Goal: Find contact information: Find contact information

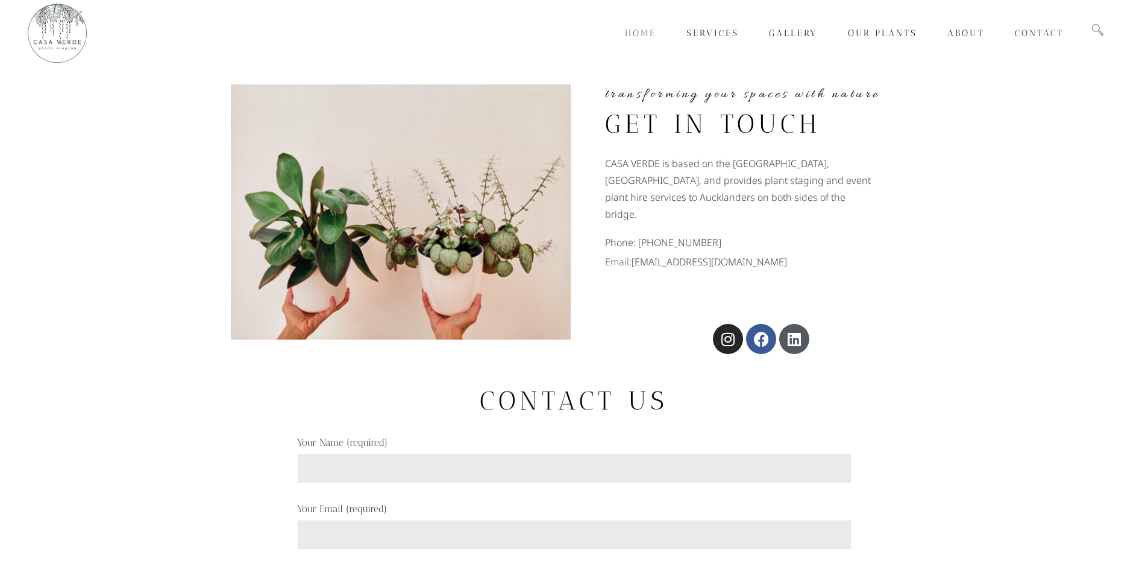
click at [640, 34] on span "Home" at bounding box center [640, 33] width 31 height 11
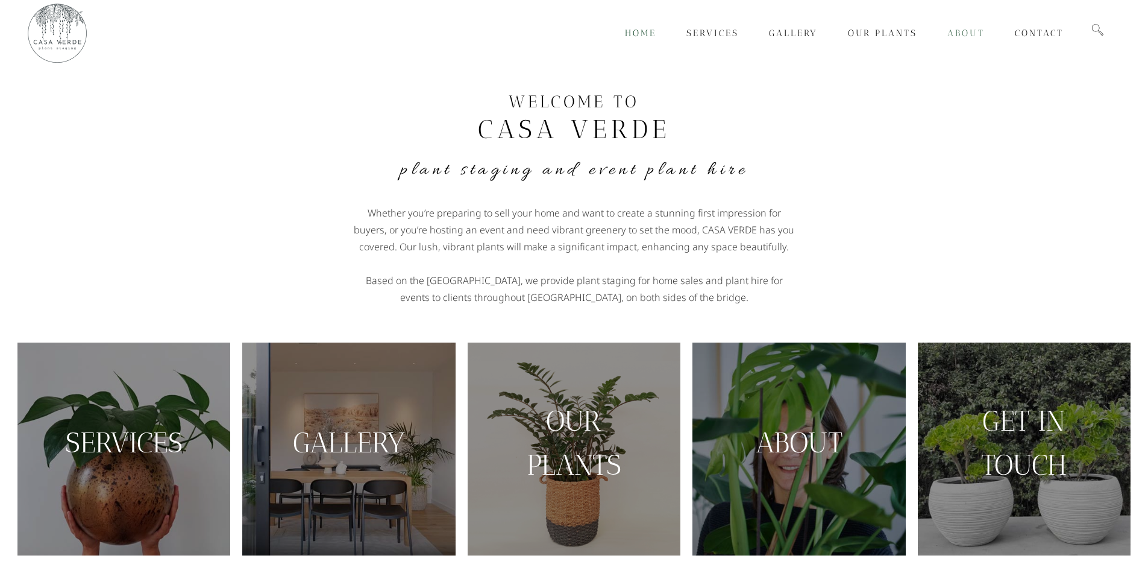
click at [973, 36] on span "About" at bounding box center [965, 33] width 37 height 11
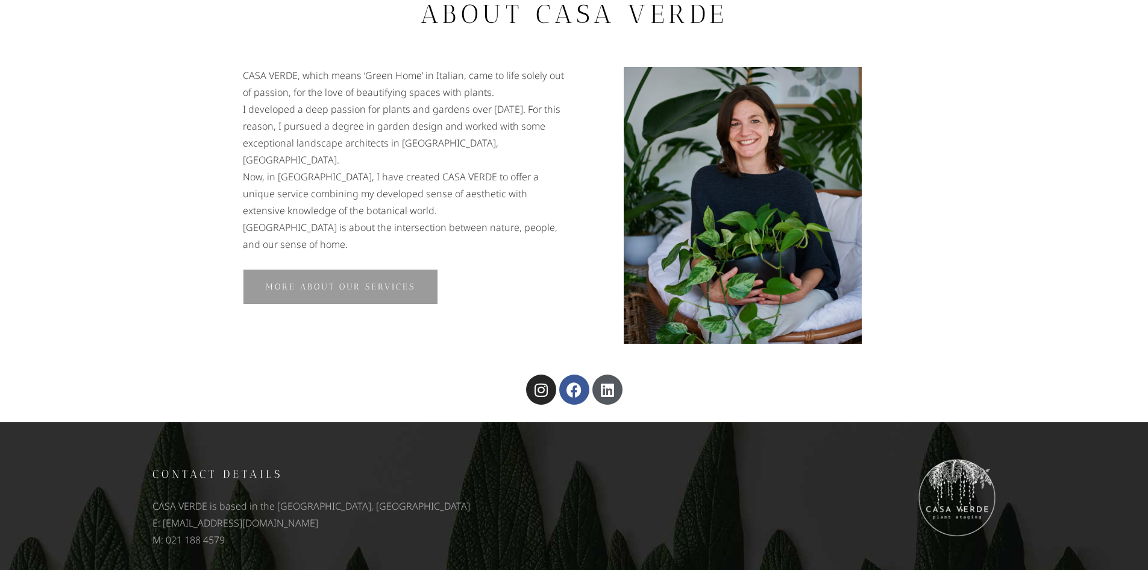
scroll to position [112, 0]
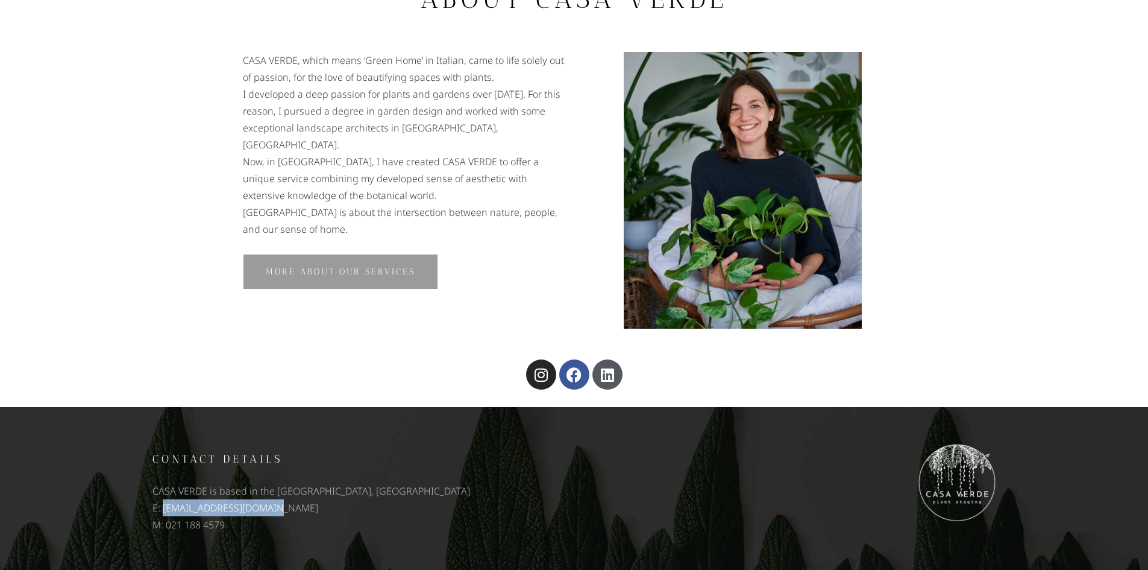
drag, startPoint x: 165, startPoint y: 509, endPoint x: 269, endPoint y: 509, distance: 104.3
click at [269, 509] on p "E: [EMAIL_ADDRESS][DOMAIN_NAME]" at bounding box center [360, 507] width 416 height 17
copy p "chiara@casaverde.co.nz"
drag, startPoint x: 227, startPoint y: 527, endPoint x: 166, endPoint y: 529, distance: 60.9
click at [166, 529] on p "M: 021 188 4579" at bounding box center [360, 524] width 416 height 17
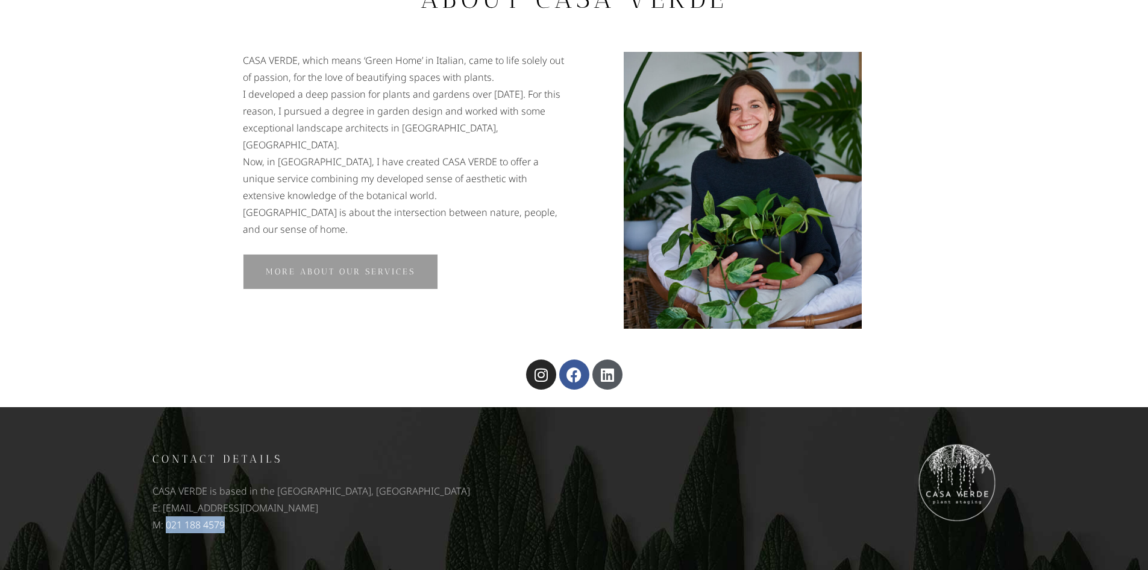
copy p "021 188 4579"
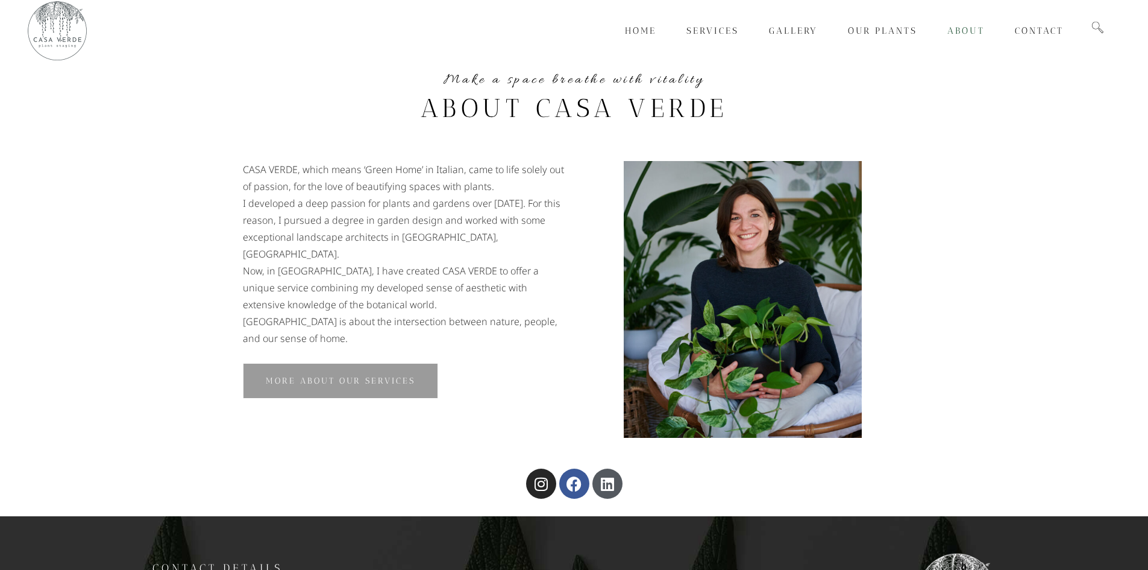
scroll to position [0, 0]
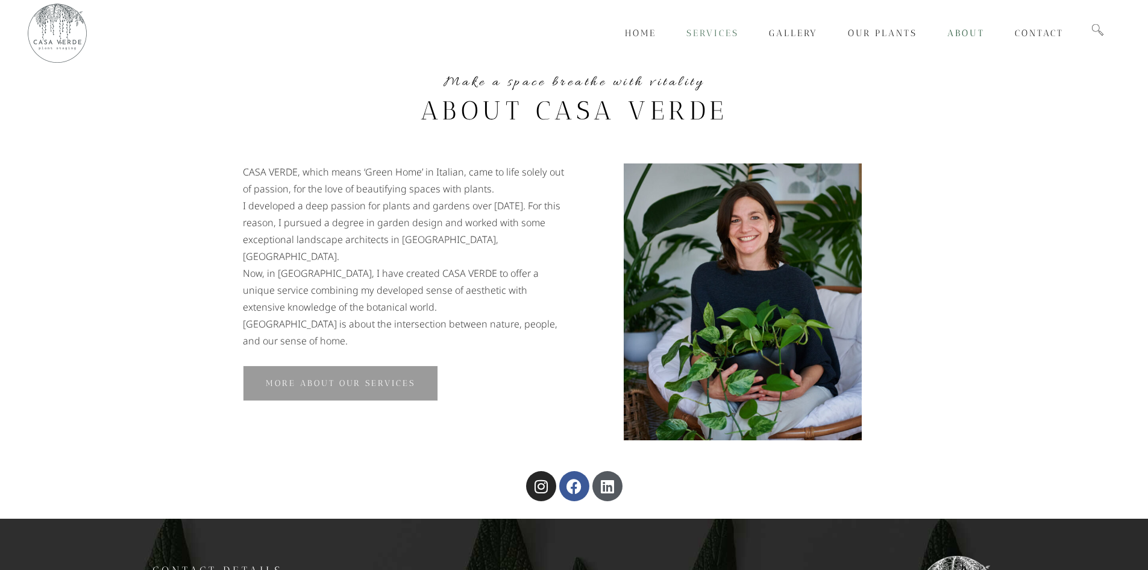
click at [711, 32] on span "Services" at bounding box center [713, 33] width 52 height 11
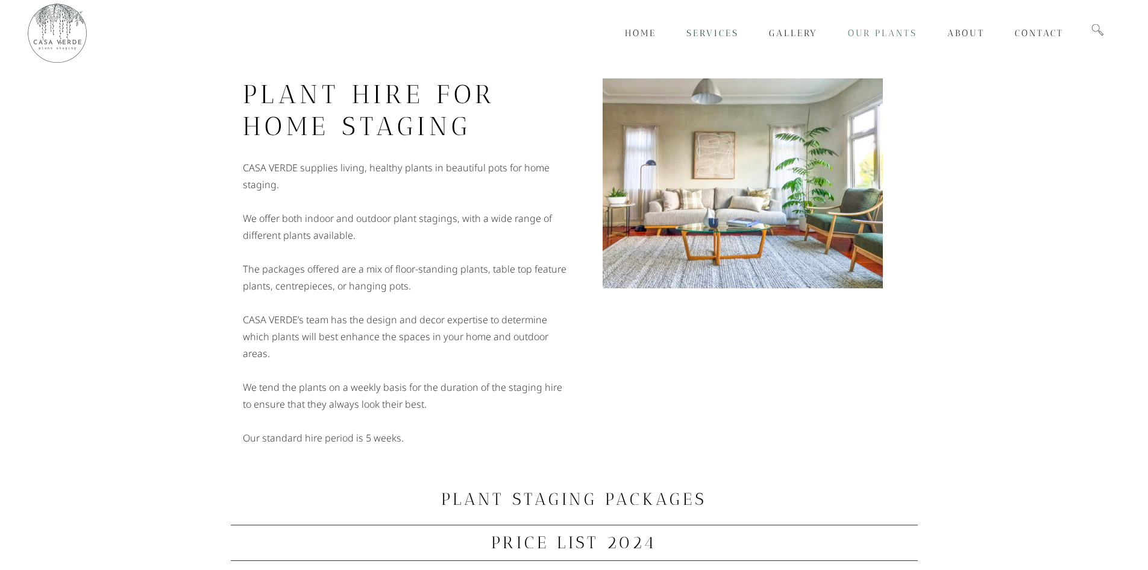
click at [868, 34] on span "Our Plants" at bounding box center [882, 33] width 69 height 11
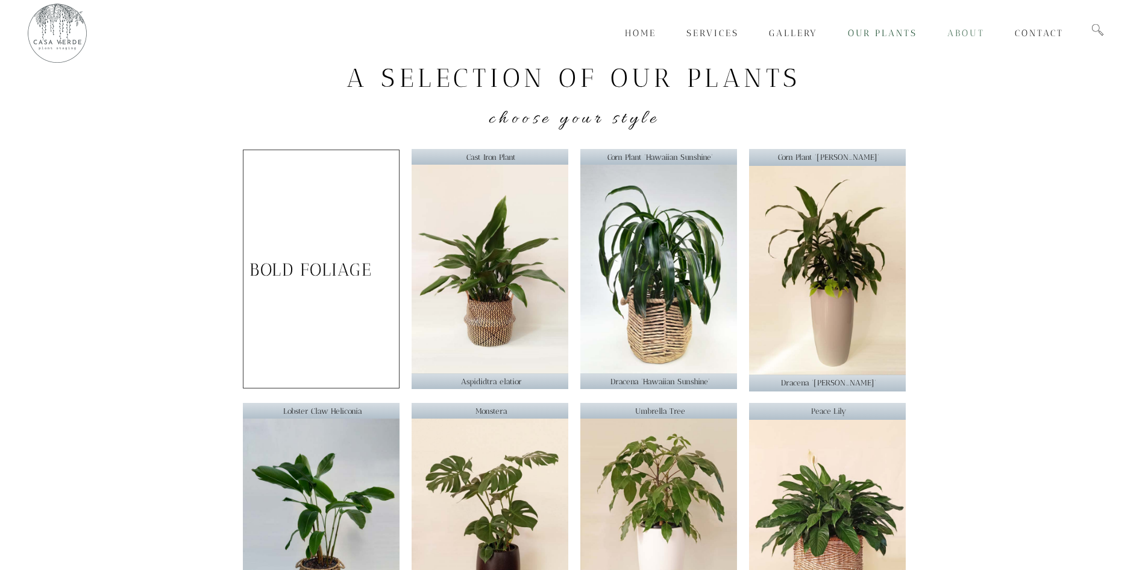
click at [959, 34] on span "About" at bounding box center [965, 33] width 37 height 11
